Goal: Information Seeking & Learning: Check status

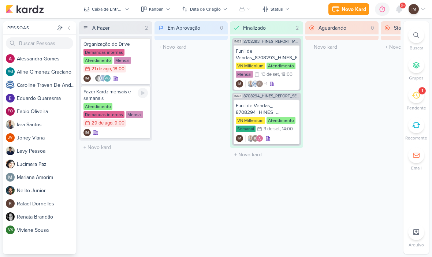
click at [357, 7] on div "Novo Kard" at bounding box center [354, 9] width 25 height 8
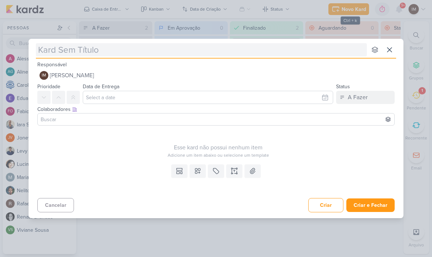
click at [68, 55] on input "text" at bounding box center [201, 49] width 331 height 13
click at [49, 43] on input "text" at bounding box center [201, 49] width 331 height 13
click at [73, 51] on input "text" at bounding box center [201, 49] width 331 height 13
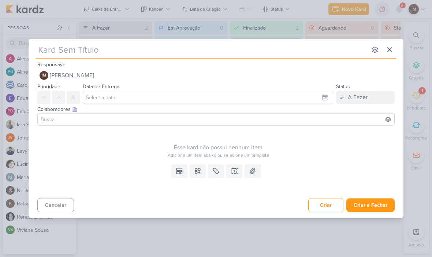
click at [110, 62] on div "Responsável IM Isabella Machado Guimarães Nenhum contato encontrado create new …" at bounding box center [216, 71] width 375 height 22
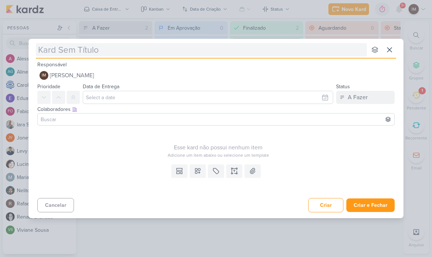
click at [119, 48] on input "text" at bounding box center [201, 49] width 331 height 13
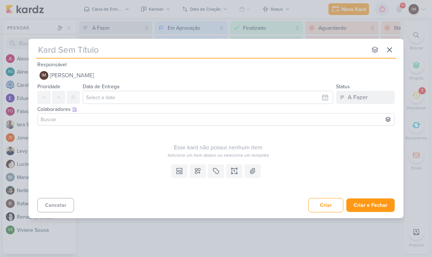
type input "O"
type input "Or"
type input "Org"
type input "Orga"
type input "Organ"
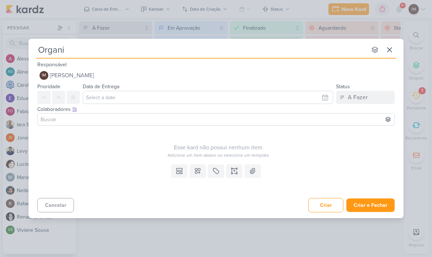
type input "Organiz"
type input "Organiza"
type input "Organizar"
type input "Organizar p"
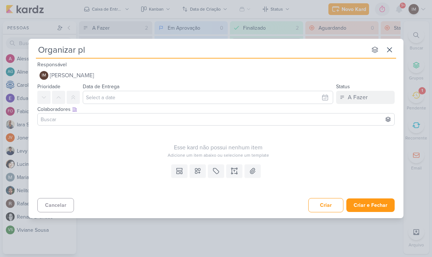
type input "Organizar pla"
type input "Organizar plan"
type input "Organizar plani"
type input "Organizar planil"
type input "Organizar planilha"
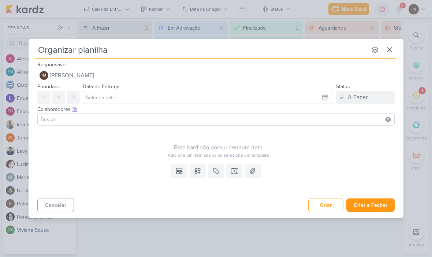
type input "Organizar planilhas"
click at [380, 196] on div "Cancelar Criar Criar e Fechar Ctrl + Enter" at bounding box center [216, 204] width 375 height 19
click at [376, 209] on button "Criar e Fechar" at bounding box center [371, 206] width 48 height 14
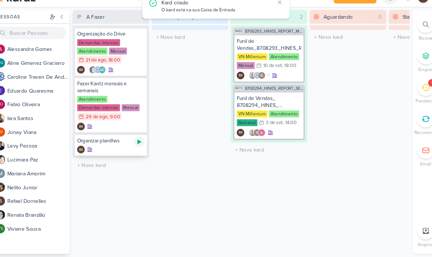
click at [140, 144] on icon at bounding box center [143, 147] width 6 height 6
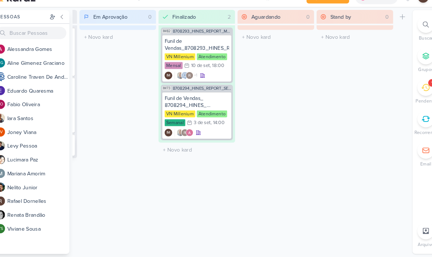
scroll to position [0, 69]
click at [414, 32] on icon at bounding box center [417, 35] width 6 height 6
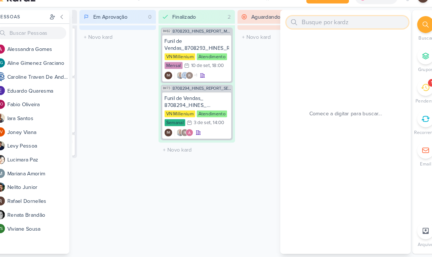
click at [297, 27] on input "text" at bounding box center [342, 33] width 117 height 12
paste input "6707041_YEES_JAÚ1894_PEÇAS_PERFORMANCE"
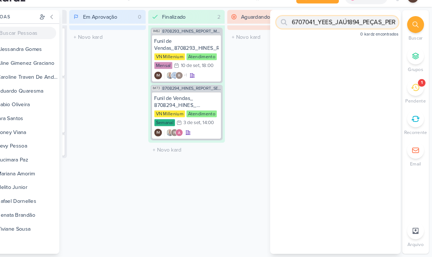
click at [299, 27] on input "6707041_YEES_JAÚ1894_PEÇAS_PERFORMANCE" at bounding box center [342, 33] width 117 height 12
click at [357, 27] on input "6707041_YEES_JAÚ1894_PEÇAS_PERFORMANCE" at bounding box center [342, 33] width 117 height 12
click at [364, 27] on input "6707041_YEES_JAÚ1894_PEÇAS_PERFORMANCE" at bounding box center [342, 33] width 117 height 12
type input "6707041"
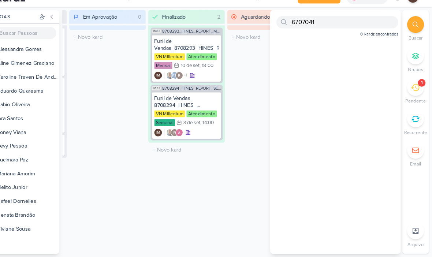
click at [253, 62] on div "Aguardando 0 Mover Para Esquerda Mover Para Direita [GEOGRAPHIC_DATA] O título …" at bounding box center [273, 137] width 73 height 233
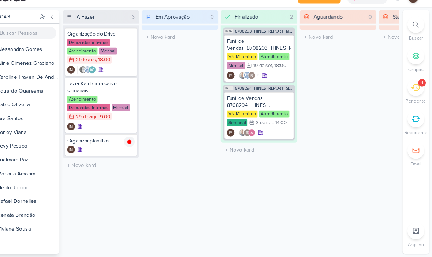
scroll to position [0, 0]
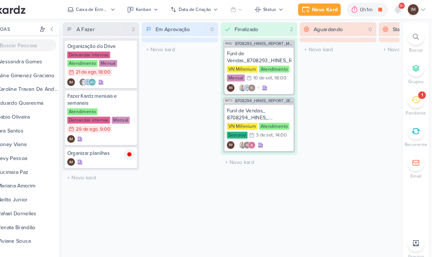
click at [409, 42] on div at bounding box center [417, 35] width 16 height 16
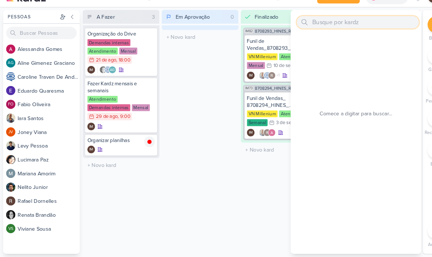
paste input "6708141_YEES_ESSENCIA_CAMPOLIM_PMAX_OFFLINE"
type input "6708141_YEES_ESSENCIA_CAMPOLIM_PMAX_OFFLINE"
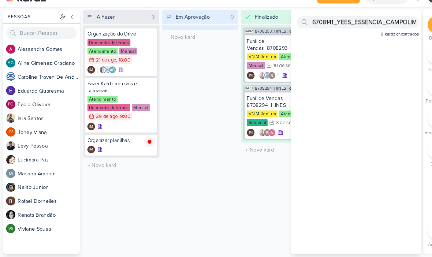
click at [191, 54] on div "Em Aprovação 0 Mover Para Esquerda Mover Para Direita Deletar O título do kard …" at bounding box center [191, 137] width 73 height 233
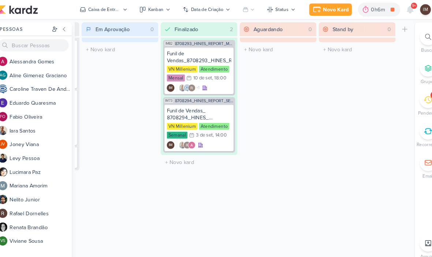
scroll to position [0, 69]
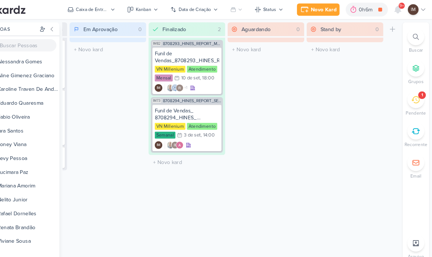
click at [409, 100] on div "1" at bounding box center [417, 95] width 16 height 16
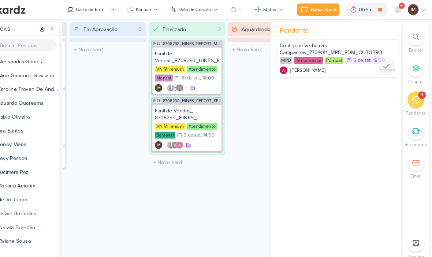
click at [321, 63] on div "[PERSON_NAME] Rejeitado" at bounding box center [342, 66] width 111 height 7
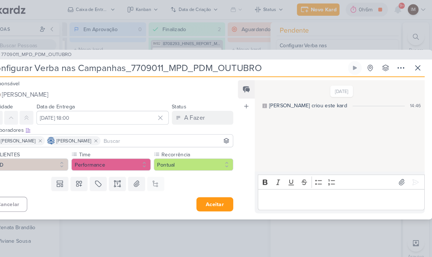
click at [398, 62] on icon at bounding box center [402, 64] width 9 height 9
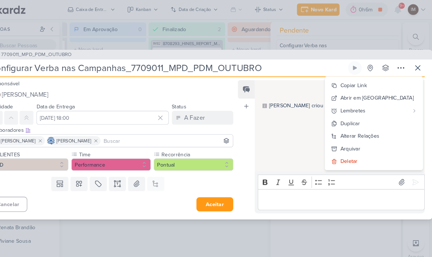
click at [371, 156] on button "Deletar" at bounding box center [376, 154] width 93 height 12
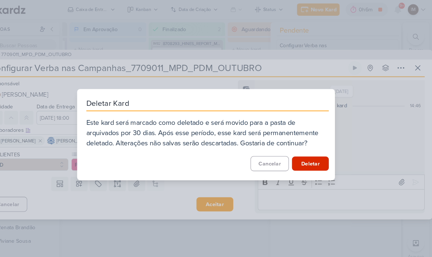
click at [298, 161] on button "Deletar" at bounding box center [315, 157] width 35 height 14
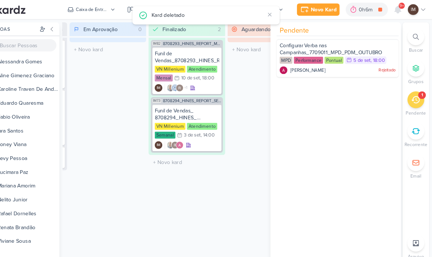
click at [242, 122] on div "Aguardando 0 Mover Para Esquerda Mover Para Direita [GEOGRAPHIC_DATA] O título …" at bounding box center [273, 137] width 73 height 233
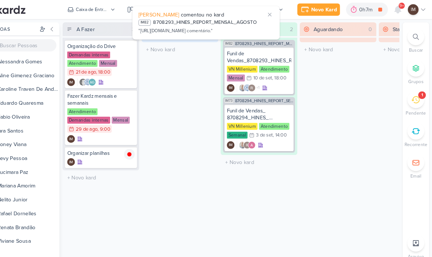
scroll to position [0, 0]
click at [66, 25] on icon at bounding box center [69, 28] width 6 height 6
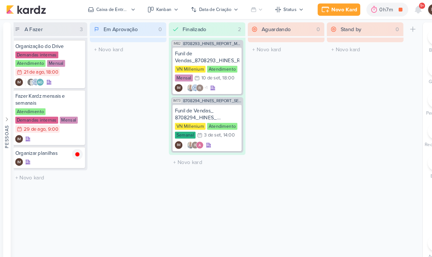
scroll to position [0, 3]
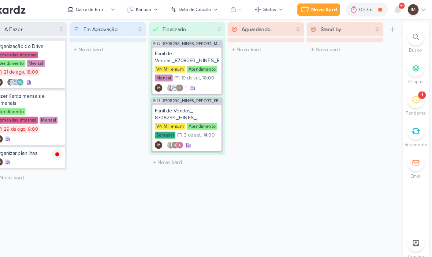
click at [413, 129] on icon at bounding box center [417, 125] width 8 height 8
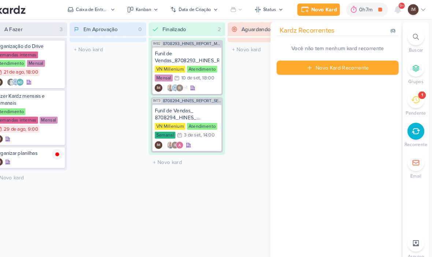
click at [409, 37] on div at bounding box center [417, 35] width 16 height 16
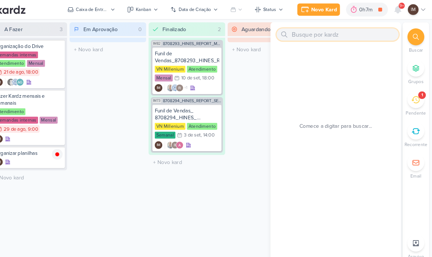
click at [361, 33] on input "text" at bounding box center [342, 33] width 117 height 12
click at [92, 9] on div "Caixa de Entrada" at bounding box center [107, 9] width 31 height 7
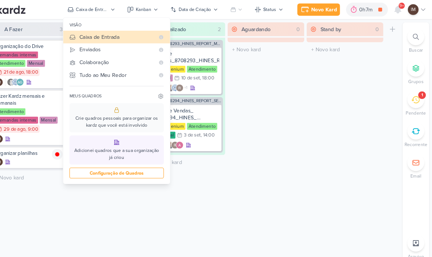
click at [95, 46] on div "Enviados" at bounding box center [131, 48] width 72 height 8
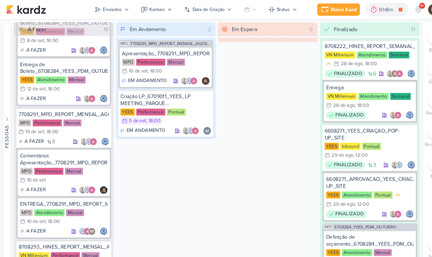
scroll to position [207, 0]
click at [46, 62] on div "Entrega de Boleto_6708284_YEES_PDM_OUTUBRO" at bounding box center [61, 64] width 84 height 13
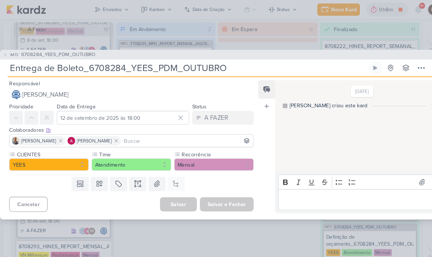
click at [197, 64] on input "Entrega de Boleto_6708284_YEES_PDM_OUTUBRO" at bounding box center [178, 64] width 343 height 13
click at [198, 64] on input "Entrega de Boleto_6708284_YEES_PDM_OUTUBRO" at bounding box center [178, 64] width 343 height 13
click at [156, 60] on input "Entrega de Boleto_6708284_YEES_PDM_OUTUBRO" at bounding box center [178, 64] width 343 height 13
click at [155, 62] on input "Entrega de Boleto_6708284_YEES_PDM_OUTUBRO" at bounding box center [178, 64] width 343 height 13
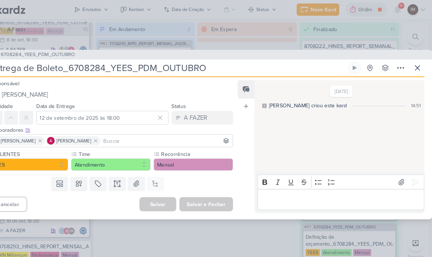
click at [414, 64] on icon at bounding box center [418, 64] width 9 height 9
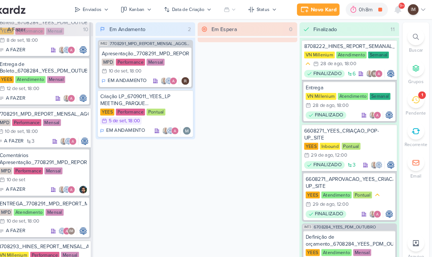
click at [414, 35] on icon at bounding box center [417, 35] width 6 height 6
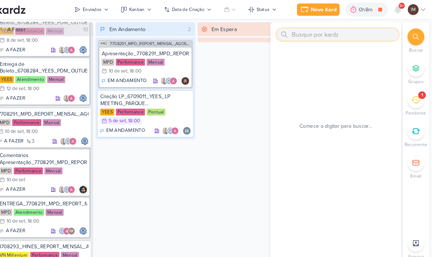
click at [330, 34] on input "text" at bounding box center [342, 33] width 117 height 12
click at [284, 30] on input "text" at bounding box center [342, 33] width 117 height 12
paste input "Entrega de Boleto_6708284_YEES_PDM_OUTUBRO"
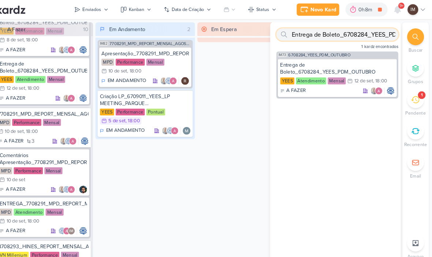
type input "Entrega de Boleto_6708284_YEES_PDM_OUTUBRO"
click at [245, 54] on div "Em Espera 0" at bounding box center [255, 137] width 95 height 233
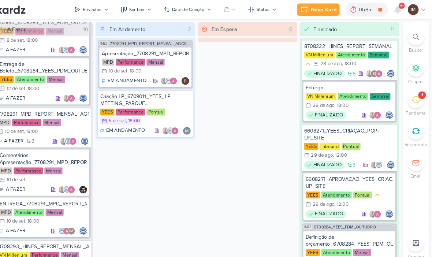
click at [99, 6] on div "Enviados" at bounding box center [108, 9] width 18 height 7
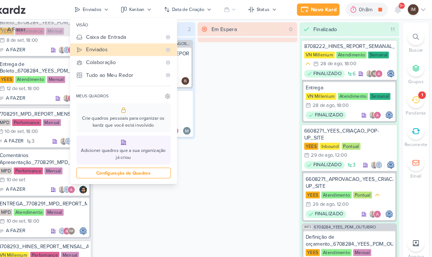
click at [102, 73] on div "Tudo ao Meu Redor" at bounding box center [138, 72] width 72 height 8
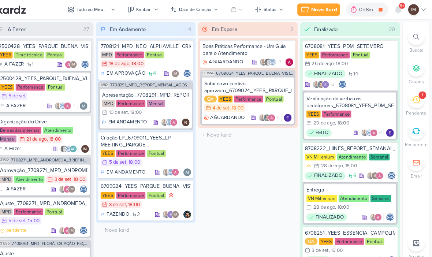
scroll to position [0, 0]
click at [409, 31] on div at bounding box center [417, 35] width 16 height 16
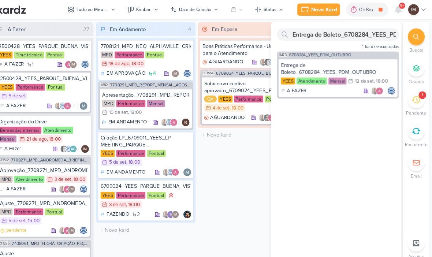
click at [284, 141] on div "Entrega de Boleto_6708284_YEES_PDM_OUTUBRO 1 kardz encontrados IM73 6708284_YEE…" at bounding box center [340, 137] width 125 height 233
click at [355, 33] on input "Entrega de Boleto_6708284_YEES_PDM_OUTUBRO" at bounding box center [342, 33] width 117 height 12
click at [360, 32] on input "Entrega de Boleto_6708284_YEES_PDM_OUTUBRO" at bounding box center [342, 33] width 117 height 12
click at [364, 33] on input "Entrega de Boleto_6708284_YEES_PDM_OUTUBRO" at bounding box center [342, 33] width 117 height 12
click at [297, 31] on input "text" at bounding box center [342, 33] width 117 height 12
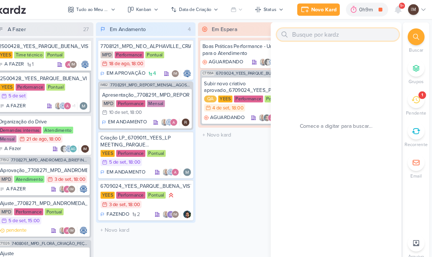
paste input "6707041_YEES_JAÚ1894_PEÇAS_PERFORMANCE"
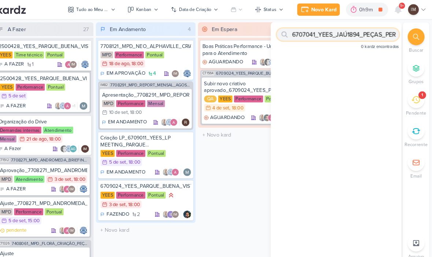
type input "6707041_YEES_JAÚ1894_PEÇAS_PERFORMANCE"
click at [365, 32] on input "6707041_YEES_JAÚ1894_PEÇAS_PERFORMANCE" at bounding box center [342, 33] width 117 height 12
click at [364, 32] on input "6707041_YEES_JAÚ1894_PEÇAS_PERFORMANCE" at bounding box center [342, 33] width 117 height 12
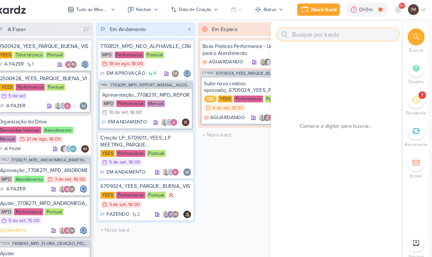
click at [294, 32] on input "text" at bounding box center [342, 33] width 117 height 12
paste input "6708251_YEES_ESSENCIA_CAMPOLIM_SUBIR_LEAD_ADS_ANIMADO"
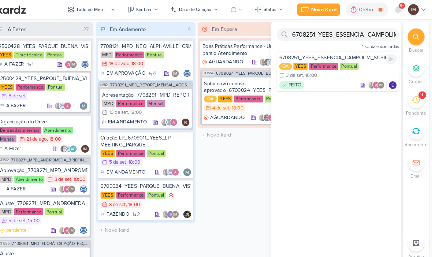
click at [322, 81] on div "FEITO IM" at bounding box center [342, 81] width 112 height 7
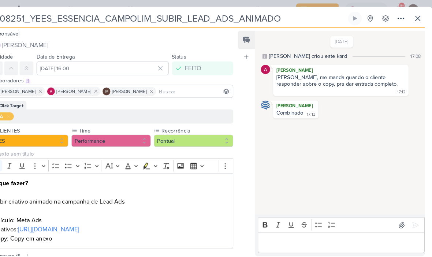
click at [416, 15] on icon at bounding box center [418, 17] width 4 height 4
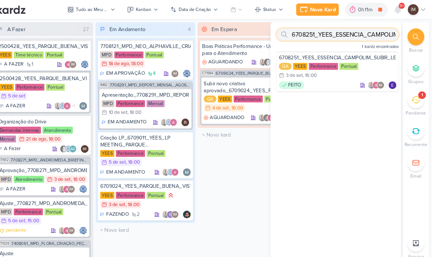
click at [362, 30] on input "6708251_YEES_ESSENCIA_CAMPOLIM_SUBIR_LEAD_ADS_ANIMADO" at bounding box center [342, 33] width 117 height 12
type input "6708251_YEES_ESSENCIA_CAMPOLI_SUBIR_LEAD_ADS_ANIMADO"
click at [355, 32] on input "6708251_YEES_ESSENCIA_CAMPOLI_SUBIR_LEAD_ADS_ANIMADO" at bounding box center [342, 33] width 117 height 12
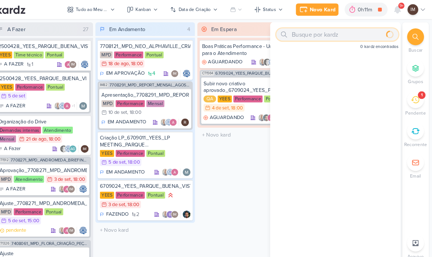
click at [289, 31] on input "text" at bounding box center [342, 33] width 117 height 12
paste input "6708261_YEES_BUENA_VISTA_CLUB_SUBIR_VÍDEO_META_ADS"
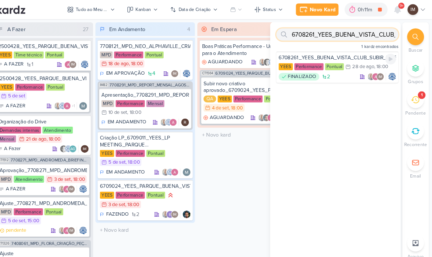
type input "6708261_YEES_BUENA_VISTA_CLUB_SUBIR_VÍDEO_META_ADS"
click at [334, 73] on div "FINALIZADO 2 IM" at bounding box center [342, 73] width 112 height 7
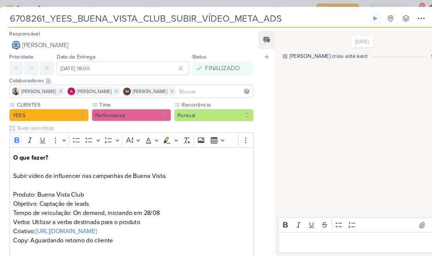
click at [403, 17] on icon at bounding box center [402, 17] width 9 height 9
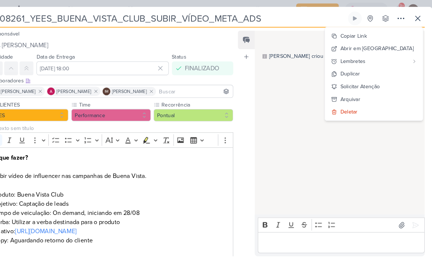
click at [412, 16] on button at bounding box center [418, 17] width 13 height 13
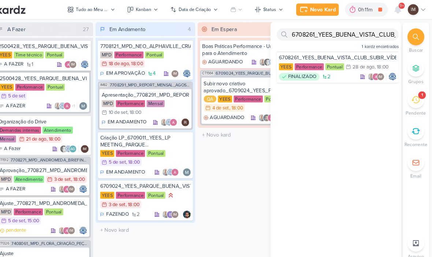
click at [409, 32] on div at bounding box center [417, 35] width 16 height 16
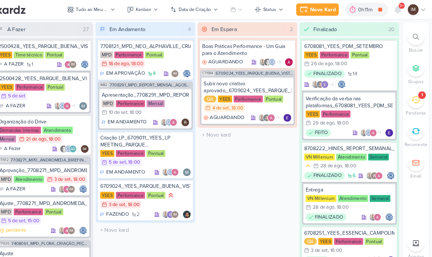
click at [363, 33] on div "Finalizado 20" at bounding box center [358, 27] width 82 height 13
click at [409, 32] on div at bounding box center [417, 35] width 16 height 16
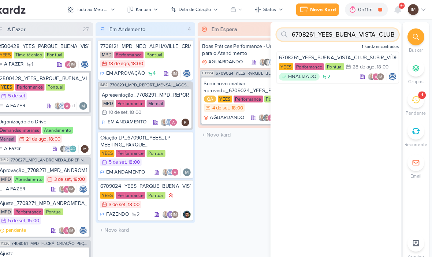
click at [356, 37] on input "6708261_YEES_BUENA_VISTA_CLUB_SUBIR_VÍDEO_META_ADS" at bounding box center [342, 33] width 117 height 12
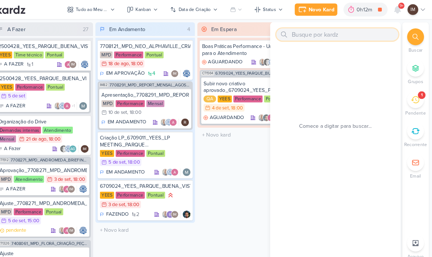
paste input "6708281_YEES_REVISÃO_INTEGRAÇÃO_MORADA"
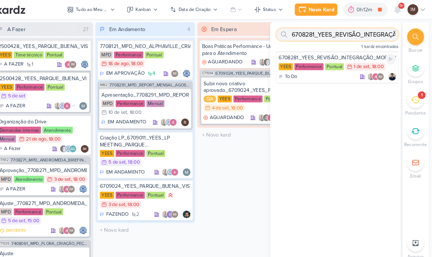
type input "6708281_YEES_REVISÃO_INTEGRAÇÃO_MORADA"
click at [320, 77] on div "To Do IM" at bounding box center [342, 73] width 112 height 7
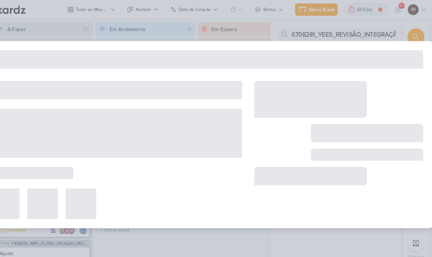
click at [323, 75] on div at bounding box center [216, 128] width 432 height 179
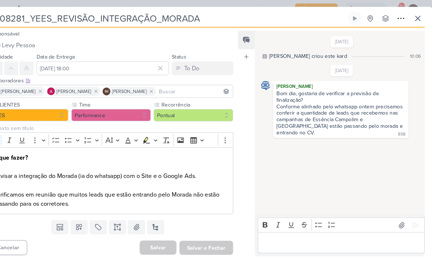
click at [414, 15] on icon at bounding box center [418, 17] width 9 height 9
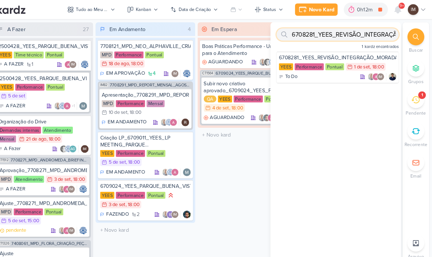
click at [364, 33] on input "6708281_YEES_REVISÃO_INTEGRAÇÃO_MORADA" at bounding box center [342, 33] width 117 height 12
click at [356, 33] on input "6708281_YEES_REVISÃO_INTEGRAÇÃO_MORADA" at bounding box center [342, 33] width 117 height 12
click at [355, 33] on input "6708281_YEES_REVISÃO_INTEGRAÇÃO_MORADA" at bounding box center [342, 33] width 117 height 12
click at [304, 35] on input "text" at bounding box center [342, 33] width 117 height 12
click at [302, 30] on input "text" at bounding box center [342, 33] width 117 height 12
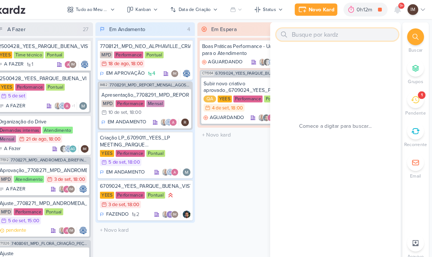
paste input "6708282_YEES_TATUAPÉ_AJUSTE_SEGMENTAÇÃO"
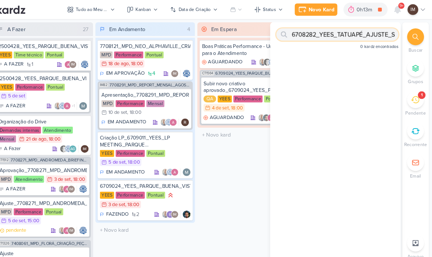
type input "6708282_YEES_TATUAPÉ_AJUSTE_SEGMENTAÇÃO"
click at [364, 31] on input "6708282_YEES_TATUAPÉ_AJUSTE_SEGMENTAÇÃO" at bounding box center [342, 33] width 117 height 12
click at [367, 30] on input "6708282_YEES_TATUAPÉ_AJUSTE_SEGMENTAÇÃO" at bounding box center [342, 33] width 117 height 12
click at [369, 28] on input "6708282_YEES_TATUAPÉ_AJUSTE_SEGMENTAÇÃO" at bounding box center [342, 33] width 117 height 12
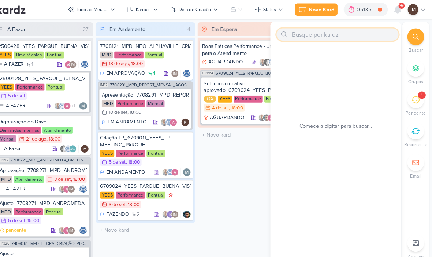
type input "O"
click at [289, 35] on input "text" at bounding box center [342, 33] width 117 height 12
paste input "6708284_YEES_PDM_OUTUBRO"
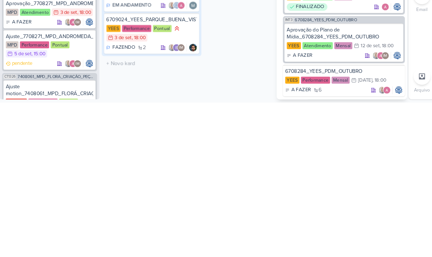
scroll to position [194, 0]
type input "6708284_YEES_PDM_OUTUBRO"
click at [350, 224] on div "6708284_YEES_PDM_OUTUBRO" at bounding box center [342, 227] width 112 height 7
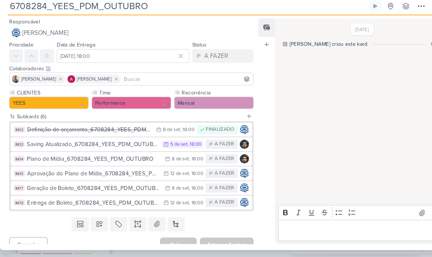
click at [195, 242] on div "6708284_YEES_PDM_OUTUBRO Criado por mim" at bounding box center [216, 128] width 432 height 257
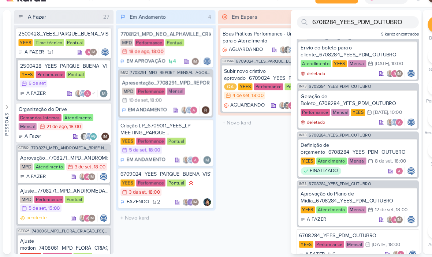
scroll to position [183, 0]
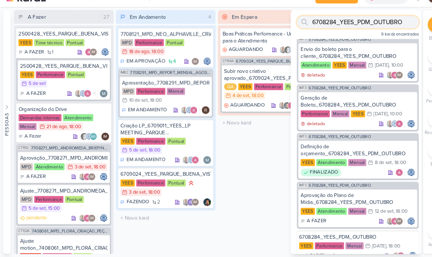
click at [383, 27] on input "6708284_YEES_PDM_OUTUBRO" at bounding box center [342, 33] width 117 height 12
click at [379, 27] on input "6708284_YEES_PDM_OUTUBRO" at bounding box center [342, 33] width 117 height 12
click at [377, 27] on input "6708284_YEES_PDM_OUTUBRO" at bounding box center [342, 33] width 117 height 12
click at [380, 27] on input "6708284_YEES_PDM_OUTUBRO" at bounding box center [342, 33] width 117 height 12
click at [307, 27] on input "text" at bounding box center [342, 33] width 117 height 12
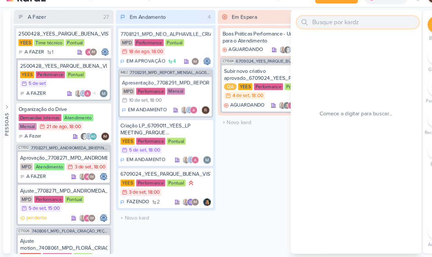
scroll to position [0, 0]
paste input "6708291_YEES_REPORT_MENSAL_AGOSTO"
type input "6708291_YEES_REPORT_MENSAL_AGOSTO"
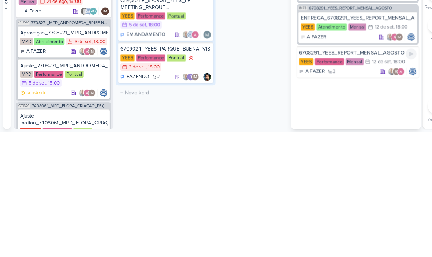
click at [348, 196] on div "A FAZER 3" at bounding box center [342, 199] width 112 height 7
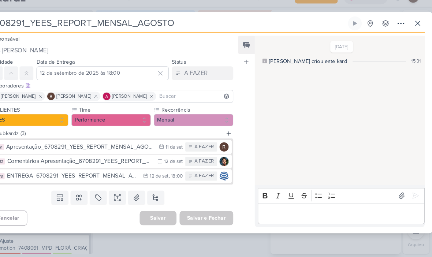
click at [412, 27] on button at bounding box center [418, 33] width 13 height 13
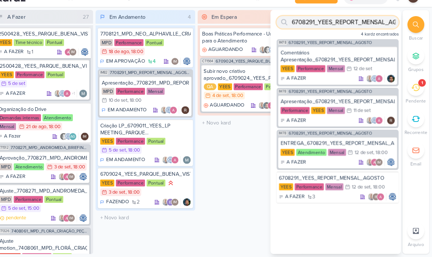
click at [369, 27] on input "6708291_YEES_REPORT_MENSAL_AGOSTO" at bounding box center [342, 33] width 117 height 12
click at [365, 27] on input "6708291_YEES_REPORT_MENSAL_AGOSTO" at bounding box center [342, 33] width 117 height 12
click at [369, 27] on input "6708291_YEES_REPORT_MENSAL_AGOSTO" at bounding box center [342, 33] width 117 height 12
click at [370, 27] on input "6708291_YEES_REPORT_MENSAL_AGOSTO" at bounding box center [342, 33] width 117 height 12
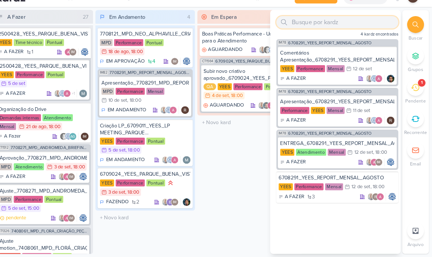
click at [302, 27] on input "text" at bounding box center [342, 33] width 117 height 12
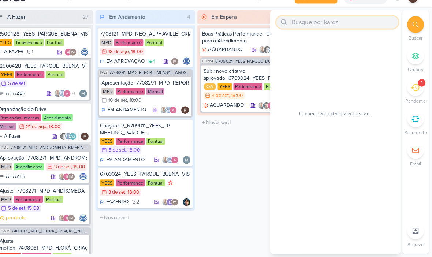
click at [287, 27] on input "text" at bounding box center [342, 33] width 117 height 12
paste input "6708292 _YEES_REPORT_SEMANAL_03.09_COMERCIAL"
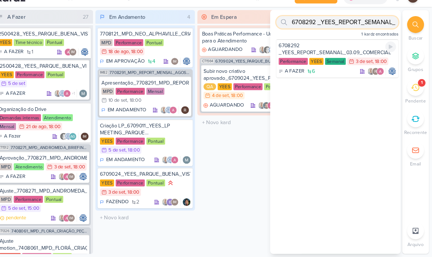
type input "6708292 _YEES_REPORT_SEMANAL_03.09_COMERCIAL"
click at [335, 52] on div "6708292 _YEES_REPORT_SEMANAL_03.09_COMERCIAL" at bounding box center [342, 58] width 112 height 13
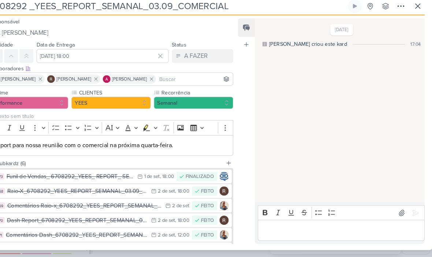
click at [414, 13] on icon at bounding box center [418, 17] width 9 height 9
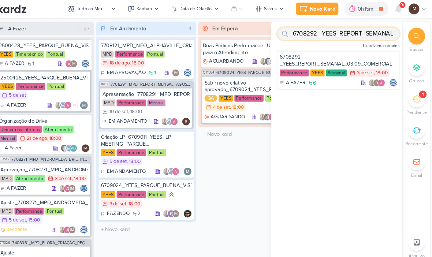
click at [363, 32] on input "6708292 _YEES_REPORT_SEMANAL_03.09_COMERCIAL" at bounding box center [342, 33] width 117 height 12
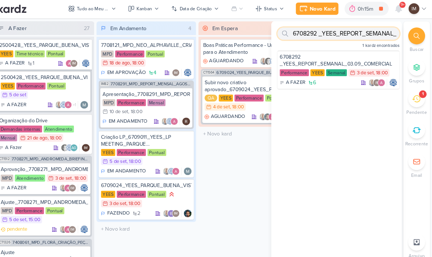
click at [359, 32] on input "6708292 _YEES_REPORT_SEMANAL_03.09_COMERCIAL" at bounding box center [342, 33] width 117 height 12
click at [359, 33] on input "6708292 _YEES_REPORT_SEMANAL_03.09_COMERCIAL" at bounding box center [342, 33] width 117 height 12
click at [361, 30] on input "6708292 _YEES_REPORT_SEMANAL_03.09_COMERCIAL" at bounding box center [342, 33] width 117 height 12
click at [344, 33] on input "6708292 _YEES_REPORT_SEMANAL_03.09_COMERCIAL" at bounding box center [342, 33] width 117 height 12
click at [347, 32] on input "6708292 _YEES_REPORT_SEMANAL_03.09_COMERCIAL" at bounding box center [342, 33] width 117 height 12
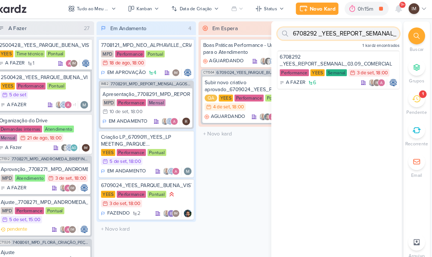
click at [347, 32] on input "6708292 _YEES_REPORT_SEMANAL_03.09_COMERCIAL" at bounding box center [342, 33] width 117 height 12
click at [294, 30] on input "text" at bounding box center [342, 33] width 117 height 12
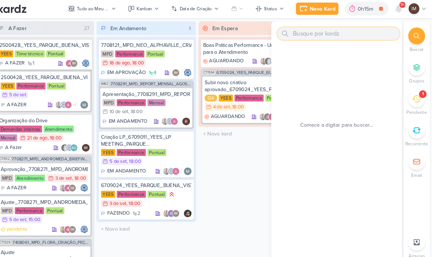
paste input "6709024_YEES_PARQUE_BUENA_VISTA_NOVA_CAMPANHA_META_GOOGLE"
type input "6709024_YEES_PARQUE_BUENA_VISTA_NOVA_CAMPANHA_META_GOOGLE"
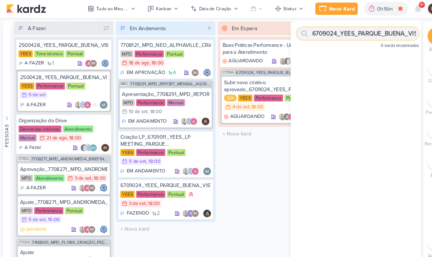
click at [366, 35] on input "6709024_YEES_PARQUE_BUENA_VISTA_NOVA_CAMPANHA_META_GOOGLE" at bounding box center [342, 33] width 117 height 12
click at [82, 53] on div "YEES Time técnico Pontual" at bounding box center [61, 52] width 86 height 7
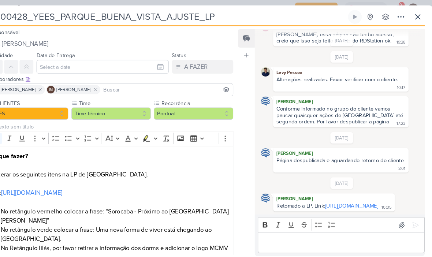
click at [412, 22] on button at bounding box center [418, 16] width 13 height 13
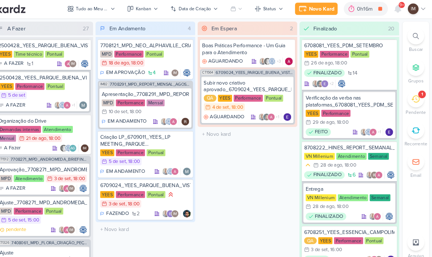
click at [409, 38] on div at bounding box center [417, 35] width 16 height 16
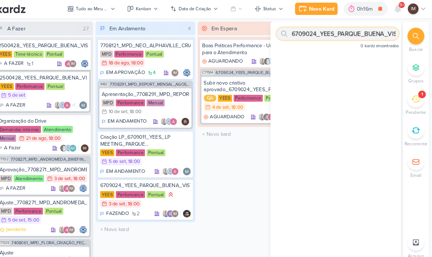
click at [351, 28] on input "6709024_YEES_PARQUE_BUENA_VISTA_NOVA_CAMPANHA_META_GOOGLE" at bounding box center [342, 33] width 117 height 12
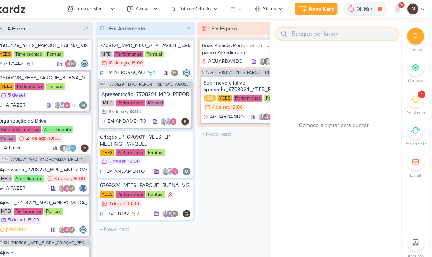
click at [284, 34] on input "text" at bounding box center [342, 33] width 117 height 12
paste input "6709031_YEES_ESSENCIA_CAMPOLIM_INTEGRAÇÃO_FORM"
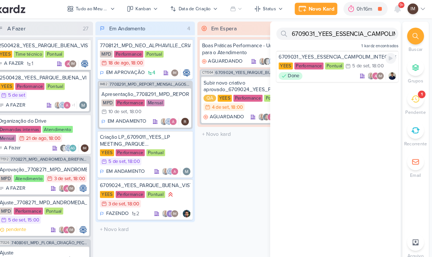
click at [323, 78] on div "6709031_YEES_ESSENCIA_CAMPOLIM_INTEGRAÇÃO_FORM [GEOGRAPHIC_DATA] Performance Po…" at bounding box center [342, 64] width 117 height 30
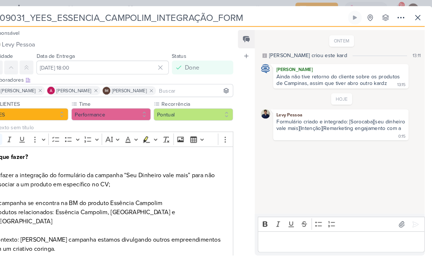
click at [414, 20] on icon at bounding box center [418, 17] width 9 height 9
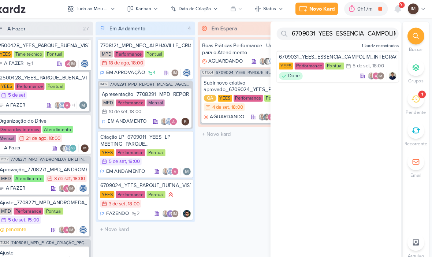
click at [409, 30] on div at bounding box center [417, 35] width 16 height 16
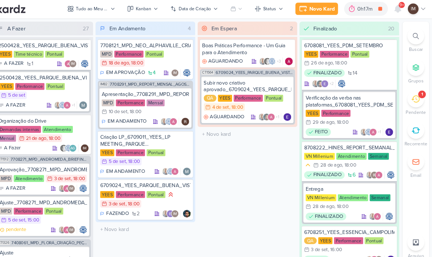
click at [409, 34] on div at bounding box center [417, 35] width 16 height 16
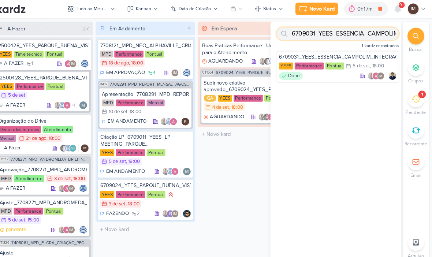
click at [357, 37] on input "6709031_YEES_ESSENCIA_CAMPOLIM_INTEGRAÇÃO_FORM" at bounding box center [342, 33] width 117 height 12
click at [360, 37] on input "6709031_YEES_ESSENCIA_CAMPOLIM_INTEGRAÇÃO_FORM" at bounding box center [342, 33] width 117 height 12
click at [363, 36] on input "6709031_YEES_ESSENCIA_CAMPOLIM_INTEGRAÇÃO_FORM" at bounding box center [342, 33] width 117 height 12
click at [365, 34] on input "6709031_YEES_ESSENCIA_CAMPOLIM_INTEGRAÇÃO_FORM" at bounding box center [342, 33] width 117 height 12
click at [358, 31] on input "6709031_YEES_ESSENCIA_CAMPOLIM_INTEGRAÇÃO_FORM" at bounding box center [342, 33] width 117 height 12
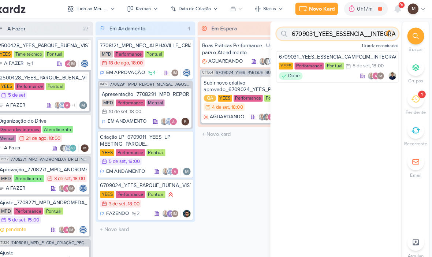
click at [367, 27] on input "6709031_YEES_ESSENCIA__INTEGRAÇÃO_FORM" at bounding box center [342, 33] width 117 height 12
type input "6709031_YEES_ESSENCIA__INTEGRAÇÃO_FORM"
click at [388, 27] on div at bounding box center [391, 33] width 7 height 12
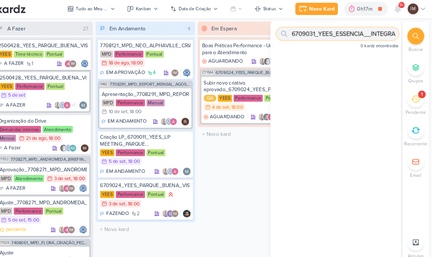
click at [354, 37] on input "6709031_YEES_ESSENCIA__INTEGRAÇÃO_FORM" at bounding box center [342, 33] width 117 height 12
click at [358, 34] on input "6709031_YEES_ESSENCIA__INTEGRAÇÃO_FORM" at bounding box center [342, 33] width 117 height 12
click at [361, 32] on input "6709031_YEES_ESSENCIA__INTEGRAÇÃO_FORM" at bounding box center [342, 33] width 117 height 12
click at [360, 37] on input "6709031_YEES_ESSENCIA__INTEGRAÇÃO_FORM" at bounding box center [342, 33] width 117 height 12
click at [359, 33] on input "6709031_YEES_ESSENCIA__INTEGRAÇÃO_FORM" at bounding box center [342, 33] width 117 height 12
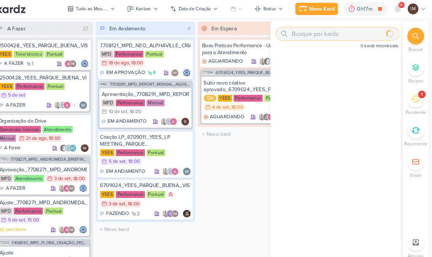
click at [292, 30] on input "text" at bounding box center [342, 33] width 117 height 12
paste input "6708141_YEES_ESSENCIA_CAMPOLIM_PMAX_OFFLINE"
type input "6708141_YEES_ESSENCIA_CAMPOLIM_PMAX_OFFLIN"
click at [358, 36] on input "6708141_YEES_ESSENCIA_CAMPOLIM_PMAX_OFFLIN" at bounding box center [342, 33] width 117 height 12
click at [355, 33] on input "6708141_YEES_ESSENCIA_CAMPOLIM_PMAX_OFFLIN" at bounding box center [342, 33] width 117 height 12
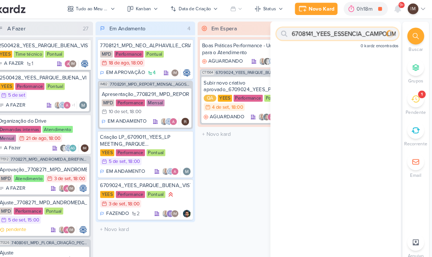
click at [355, 34] on input "6708141_YEES_ESSENCIA_CAMPOLIM_PMAX_OFFLIN" at bounding box center [342, 33] width 117 height 12
click at [353, 37] on input "6708141_YEES_ESSENCIA_CAMPOLIM_PMAX_OFFLIN" at bounding box center [342, 33] width 117 height 12
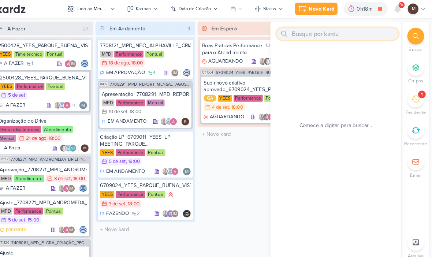
paste input "6708221_YEES_REPORT_QUINZENAL_MARKETING_26.08"
type input "6708221_YEES_REPORT_QUINZENAL_MARKETING_26.08"
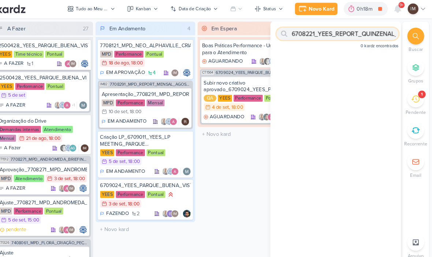
click at [355, 36] on input "6708221_YEES_REPORT_QUINZENAL_MARKETING_26.08" at bounding box center [342, 33] width 117 height 12
click at [358, 32] on input "6708221_YEES_REPORT_QUINZENAL_MARKETING_26.08" at bounding box center [342, 33] width 117 height 12
click at [358, 30] on input "6708221_YEES_REPORT_QUINZENAL_MARKETING_26.08" at bounding box center [342, 33] width 117 height 12
click at [360, 30] on input "6708221_YEES_REPORT_QUINZENAL_MARKETING_26.08" at bounding box center [342, 33] width 117 height 12
click at [335, 36] on input "6708221_YEES_REPORT_QUINZENAL_MARKETING_26.08" at bounding box center [342, 33] width 117 height 12
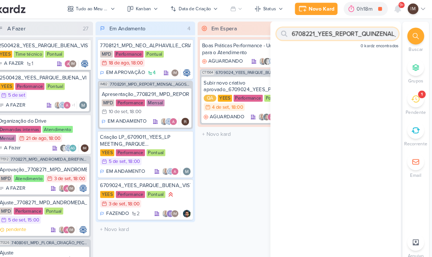
click at [338, 32] on input "6708221_YEES_REPORT_QUINZENAL_MARKETING_26.08" at bounding box center [342, 33] width 117 height 12
click at [336, 33] on input "6708221_YEES_REPORT_QUINZENAL_MARKETING_26.08" at bounding box center [342, 33] width 117 height 12
click at [336, 34] on input "6708221_YEES_REPORT_QUINZENAL_MARKETING_26.08" at bounding box center [342, 33] width 117 height 12
click at [326, 31] on input "6708221_YEES_REPORT_QUINZENAL_MARKETING_26.08" at bounding box center [342, 33] width 117 height 12
click at [320, 33] on input "6708221_YEES_REPORT_QUINZENAL_MARKETING_26.08" at bounding box center [342, 33] width 117 height 12
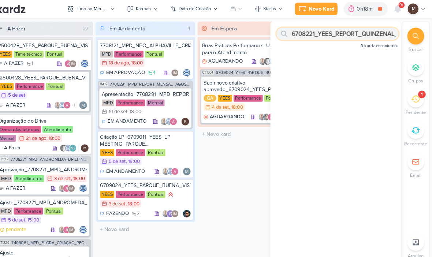
click at [316, 33] on input "6708221_YEES_REPORT_QUINZENAL_MARKETING_26.08" at bounding box center [342, 33] width 117 height 12
click at [290, 35] on input "text" at bounding box center [342, 33] width 117 height 12
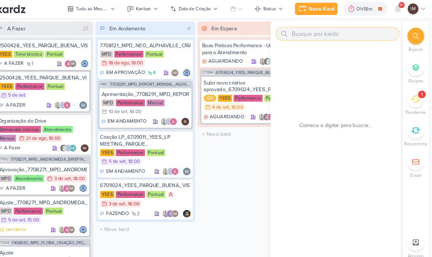
click at [285, 33] on input "text" at bounding box center [342, 33] width 117 height 12
paste input "6708282_YEES_TATUAPÉ_AJUSTE_SEGMENTAÇÃO"
type input "6708282_YEES_TATUAPÉ_AJUSTE_SEGMENTAÇÃO"
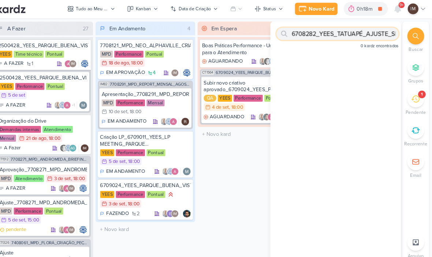
click at [359, 32] on input "6708282_YEES_TATUAPÉ_AJUSTE_SEGMENTAÇÃO" at bounding box center [342, 33] width 117 height 12
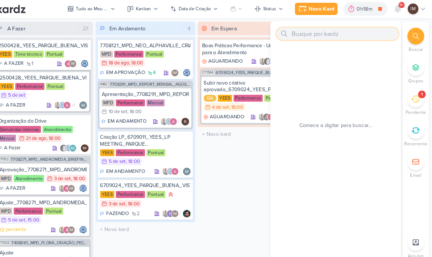
click at [288, 29] on input "text" at bounding box center [342, 33] width 117 height 12
paste input "6708283_YEES_IPA_CLUB_SUGESTÃO_NOVA_ESTRATÉGIA"
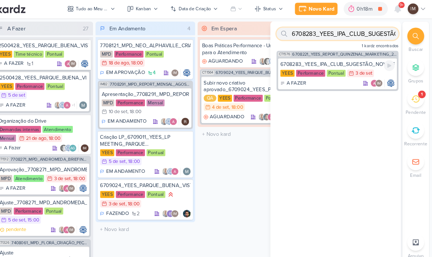
type input "6708283_YEES_IPA_CLUB_SUGESTÃO_NOVA_ESTRATÉGIA"
click at [317, 84] on div "6708283_YEES_IPA_CLUB_SUGESTÃO_NOVA_ESTRATÉGIA [GEOGRAPHIC_DATA] Performance Po…" at bounding box center [342, 71] width 114 height 30
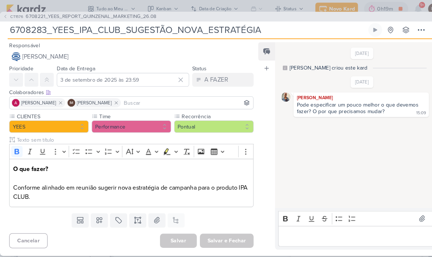
click at [408, 30] on button at bounding box center [402, 29] width 13 height 13
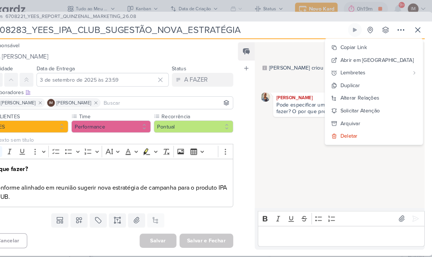
click at [412, 26] on button at bounding box center [418, 29] width 13 height 13
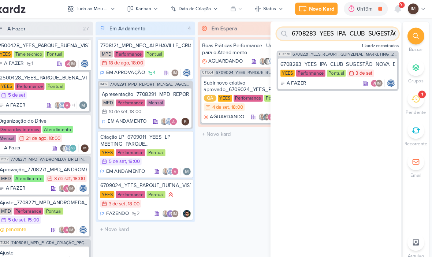
click at [366, 32] on input "6708283_YEES_IPA_CLUB_SUGESTÃO_NOVA_ESTRATÉGIA" at bounding box center [342, 33] width 117 height 12
click at [361, 33] on input "6708283_YEES_IPA_CLUB_SUGESTÃO_NOVA_ESTRATÉGIA" at bounding box center [342, 33] width 117 height 12
click at [362, 32] on input "6708283_YEES_IPA_CLUB_SUGESTÃO_NOVA_ESTRATÉGIA" at bounding box center [342, 33] width 117 height 12
click at [290, 32] on input "text" at bounding box center [342, 33] width 117 height 12
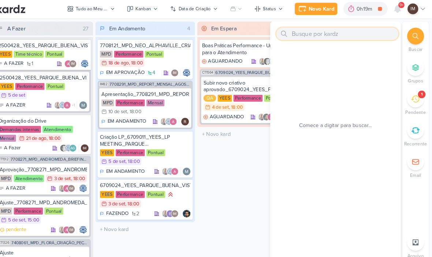
click at [285, 32] on input "text" at bounding box center [342, 33] width 117 height 12
paste input "6709024_YEES_PARQUE_BUENA_VISTA_NOVA_CAMPANHA_META_GOOGLE"
type input "6709024_YEES_PARQUE_BUENA_VISTA_NOVA_CAMPANHA_META_GOOGLE"
